Goal: Navigation & Orientation: Find specific page/section

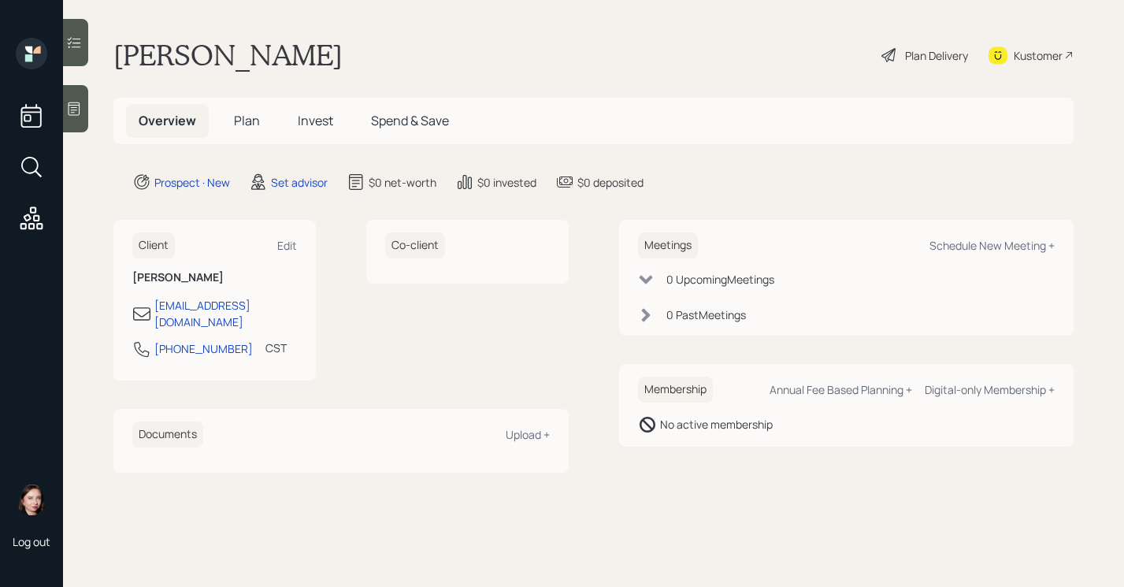
click at [66, 113] on icon at bounding box center [74, 109] width 16 height 16
